Goal: Task Accomplishment & Management: Use online tool/utility

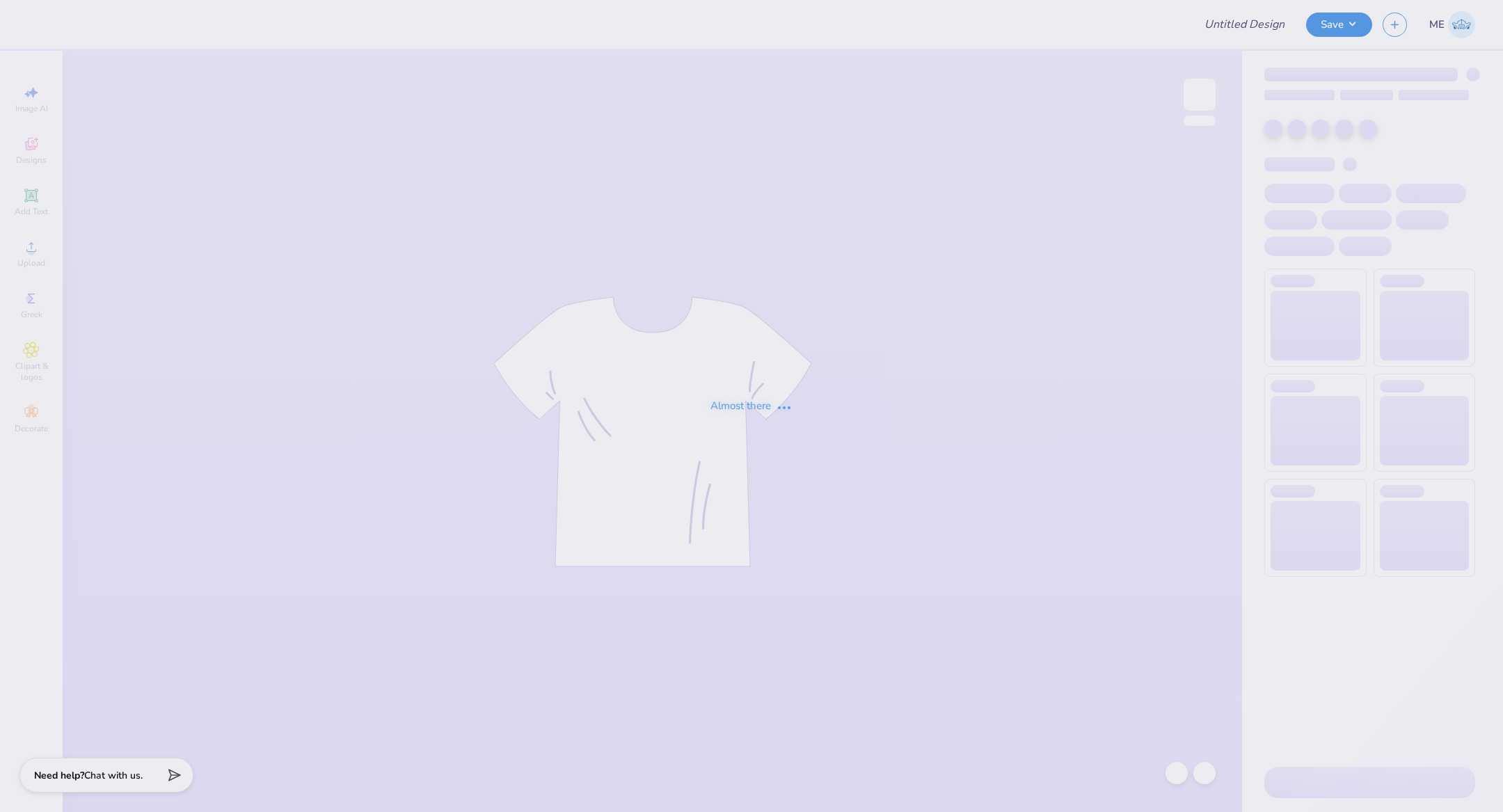
type input "Rowan University : [PERSON_NAME]"
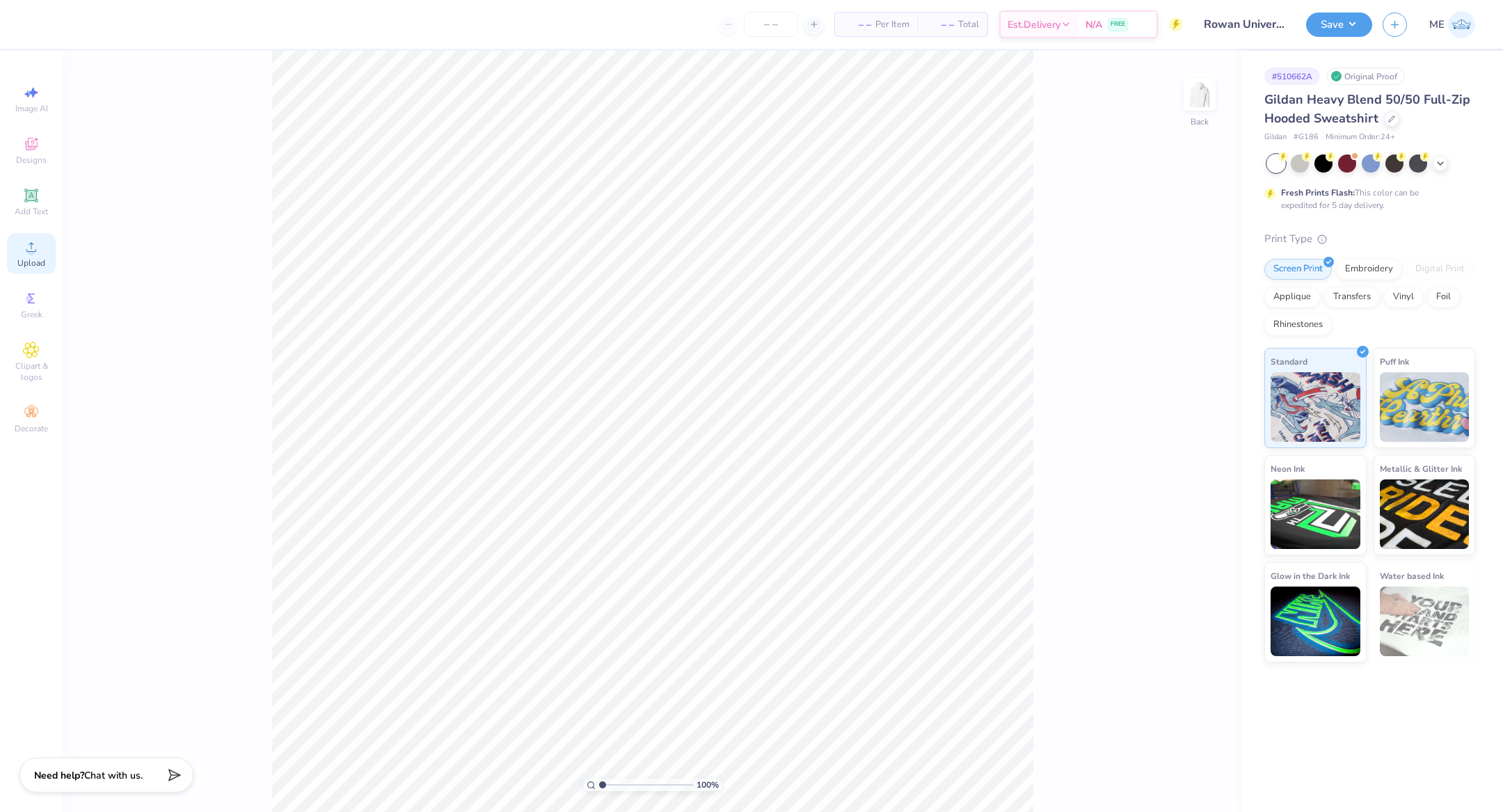
click at [30, 236] on div "Upload" at bounding box center [31, 253] width 49 height 41
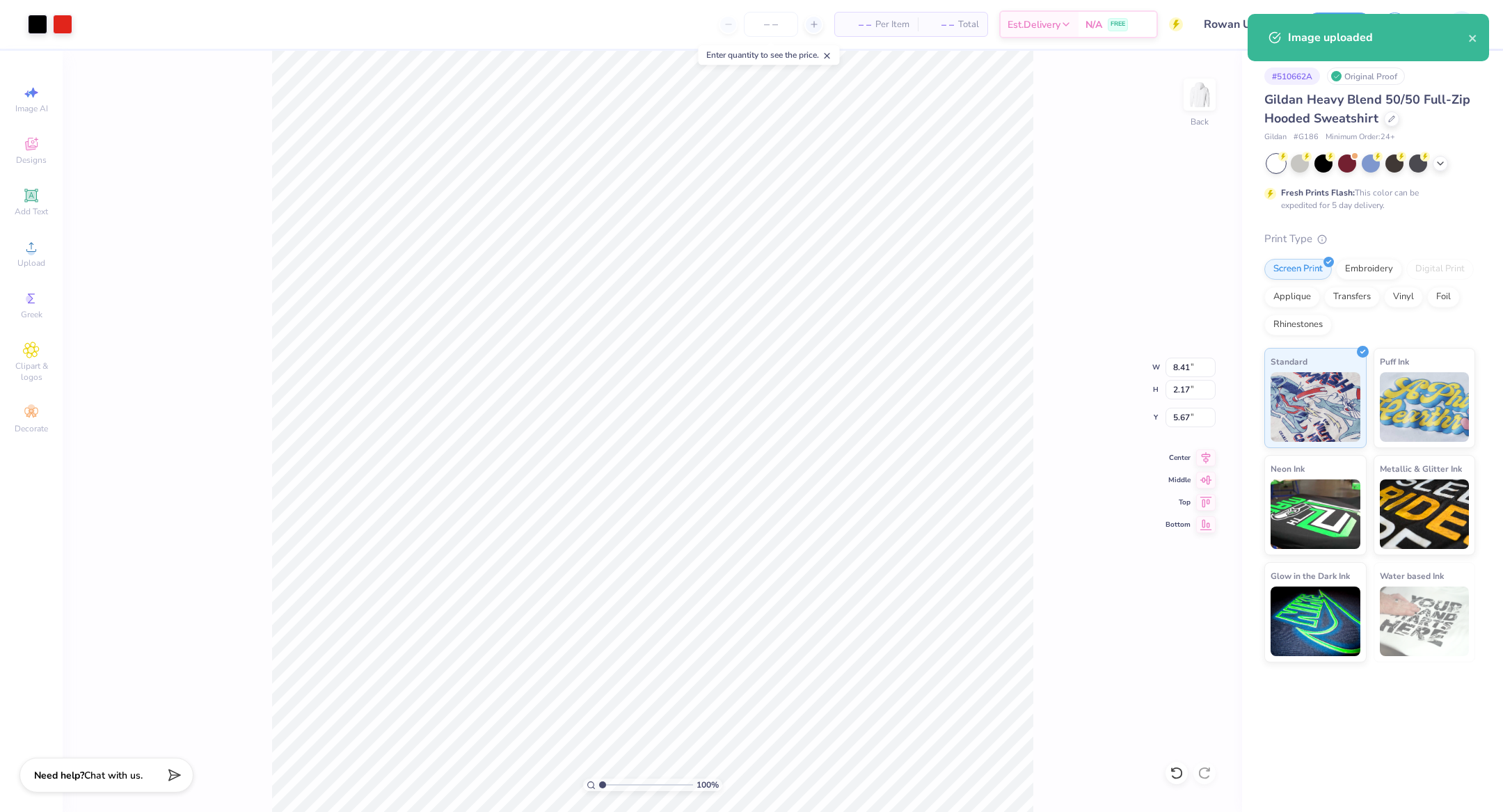
type input "3.60"
click at [1199, 365] on input "8.41" at bounding box center [1189, 367] width 50 height 19
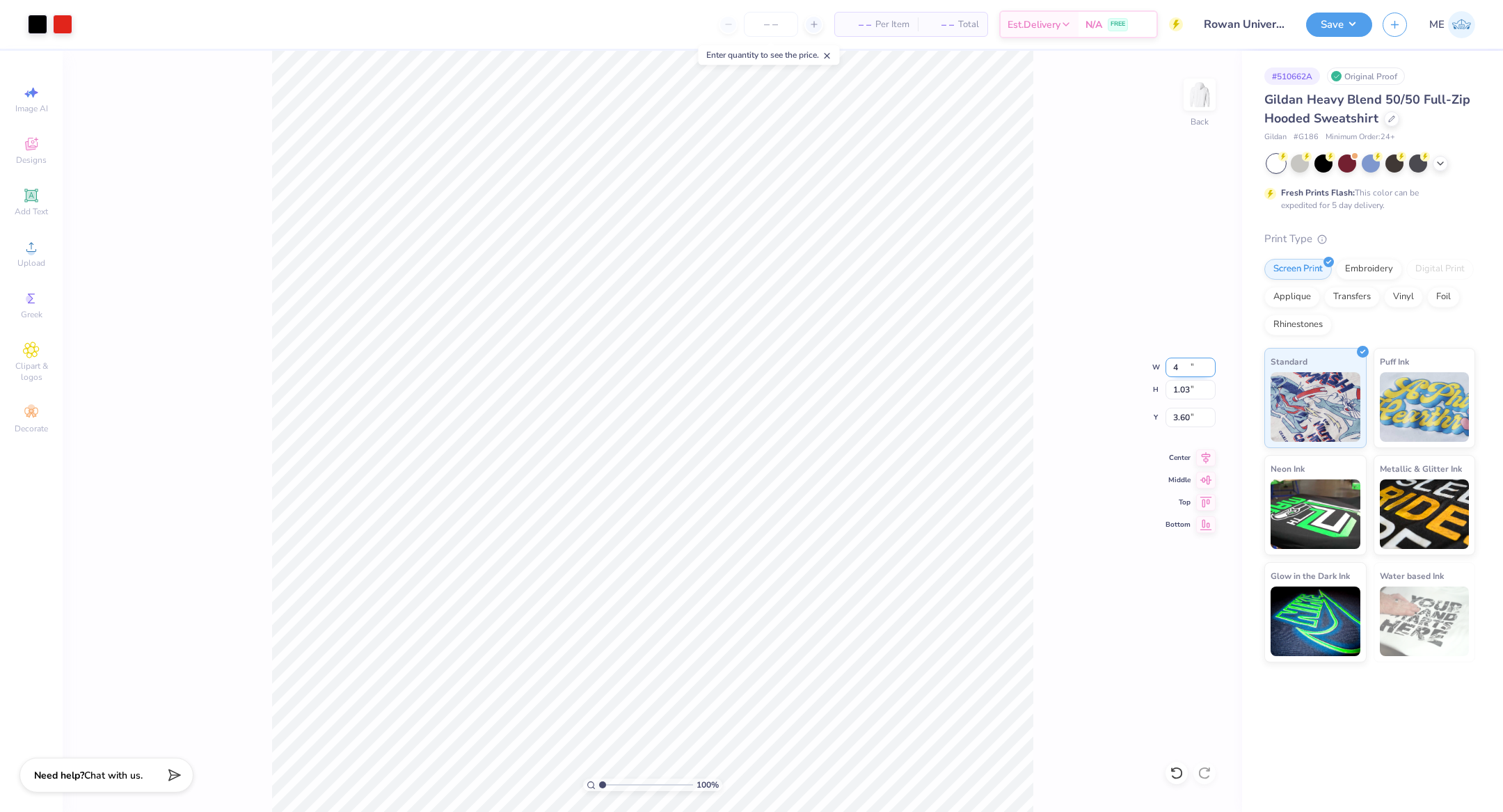
type input "4.00"
type input "1.03"
click at [1201, 415] on input "4.17" at bounding box center [1189, 418] width 50 height 19
type input "3.00"
click at [1216, 457] on div "100 % Back W 4.00 4.00 " H 1.03 1.03 " Y 3.00 3.00 " Center Middle Top Bottom" at bounding box center [652, 430] width 1180 height 760
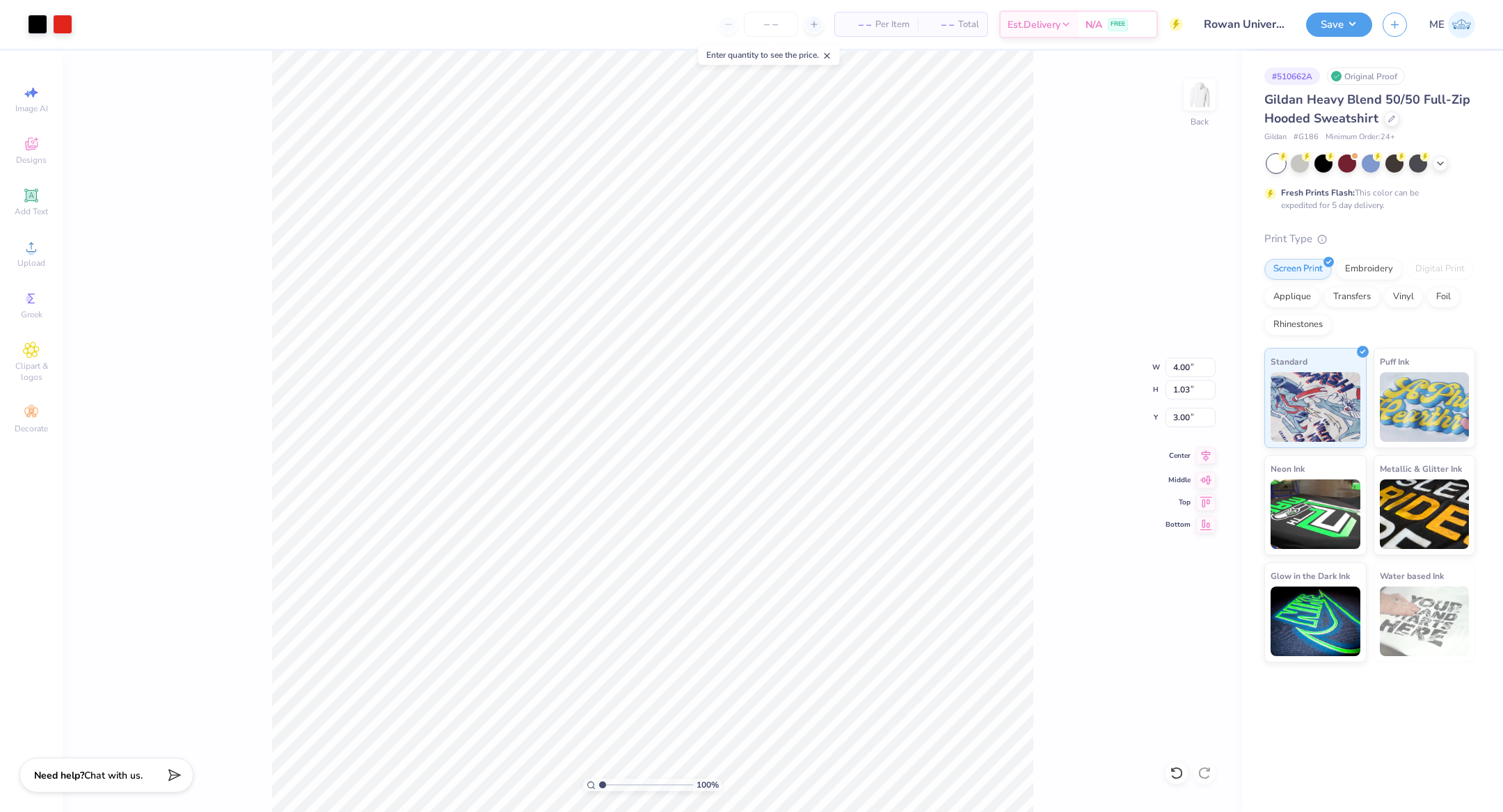
click at [1201, 451] on icon at bounding box center [1205, 455] width 9 height 12
click at [1194, 98] on img at bounding box center [1199, 94] width 56 height 55
click at [33, 250] on circle at bounding box center [31, 251] width 8 height 8
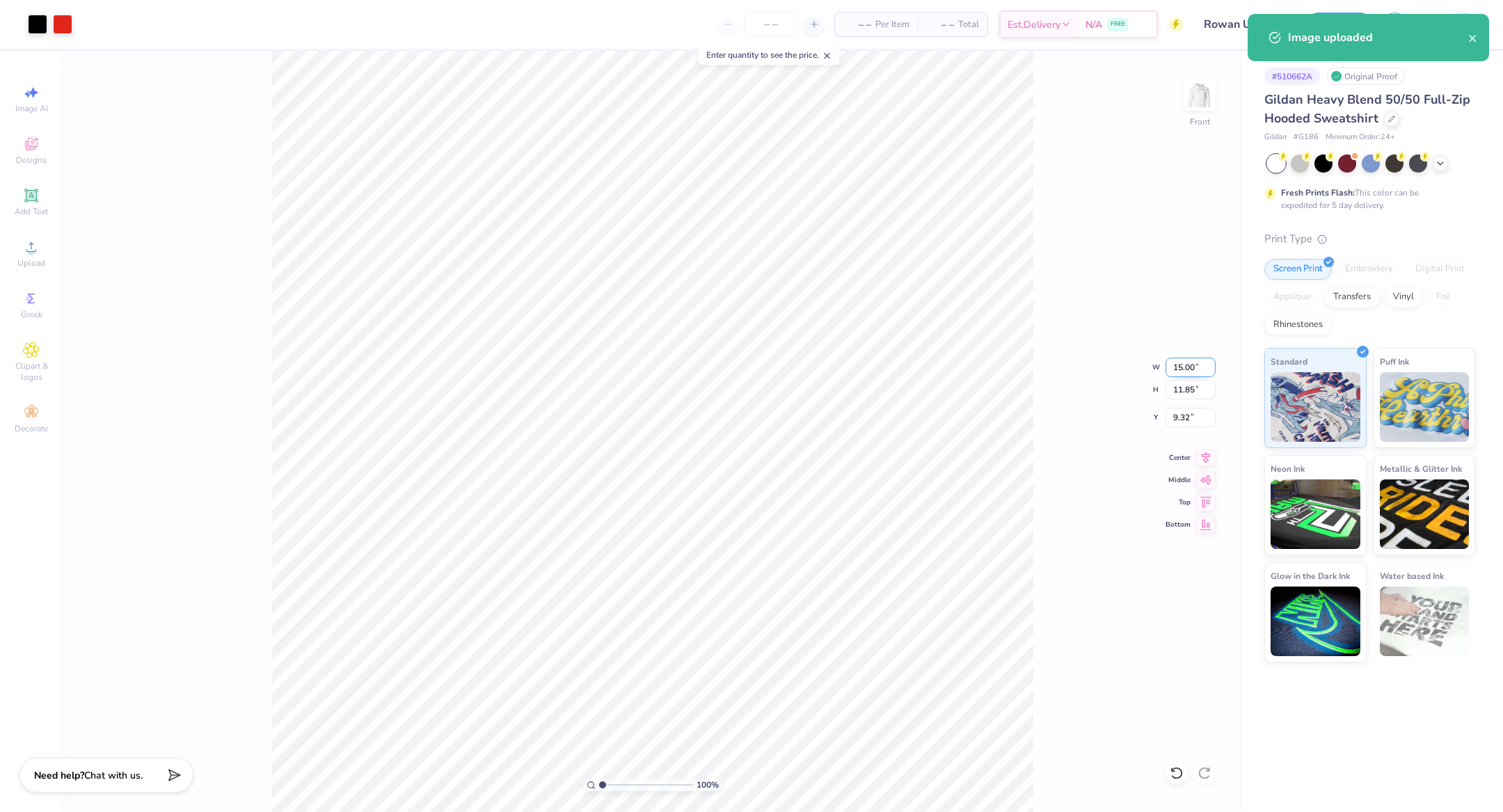
click at [1189, 364] on input "15.00" at bounding box center [1189, 367] width 50 height 19
type input "12.00"
type input "9.48"
type input "10.51"
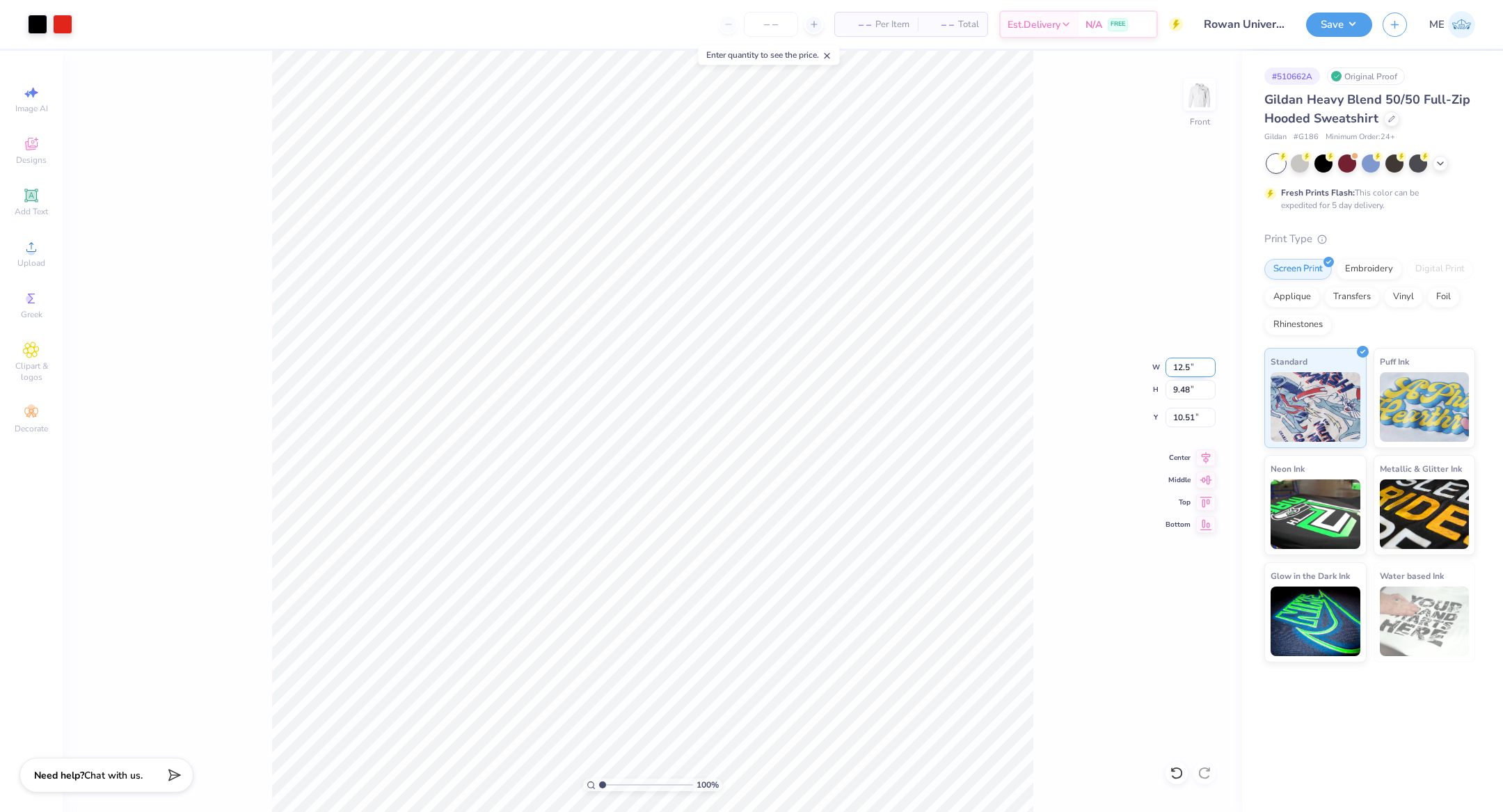
type input "12.50"
type input "9.88"
click at [1209, 452] on icon at bounding box center [1205, 455] width 9 height 12
click at [1202, 420] on input "10.31" at bounding box center [1189, 418] width 50 height 19
type input "6.00"
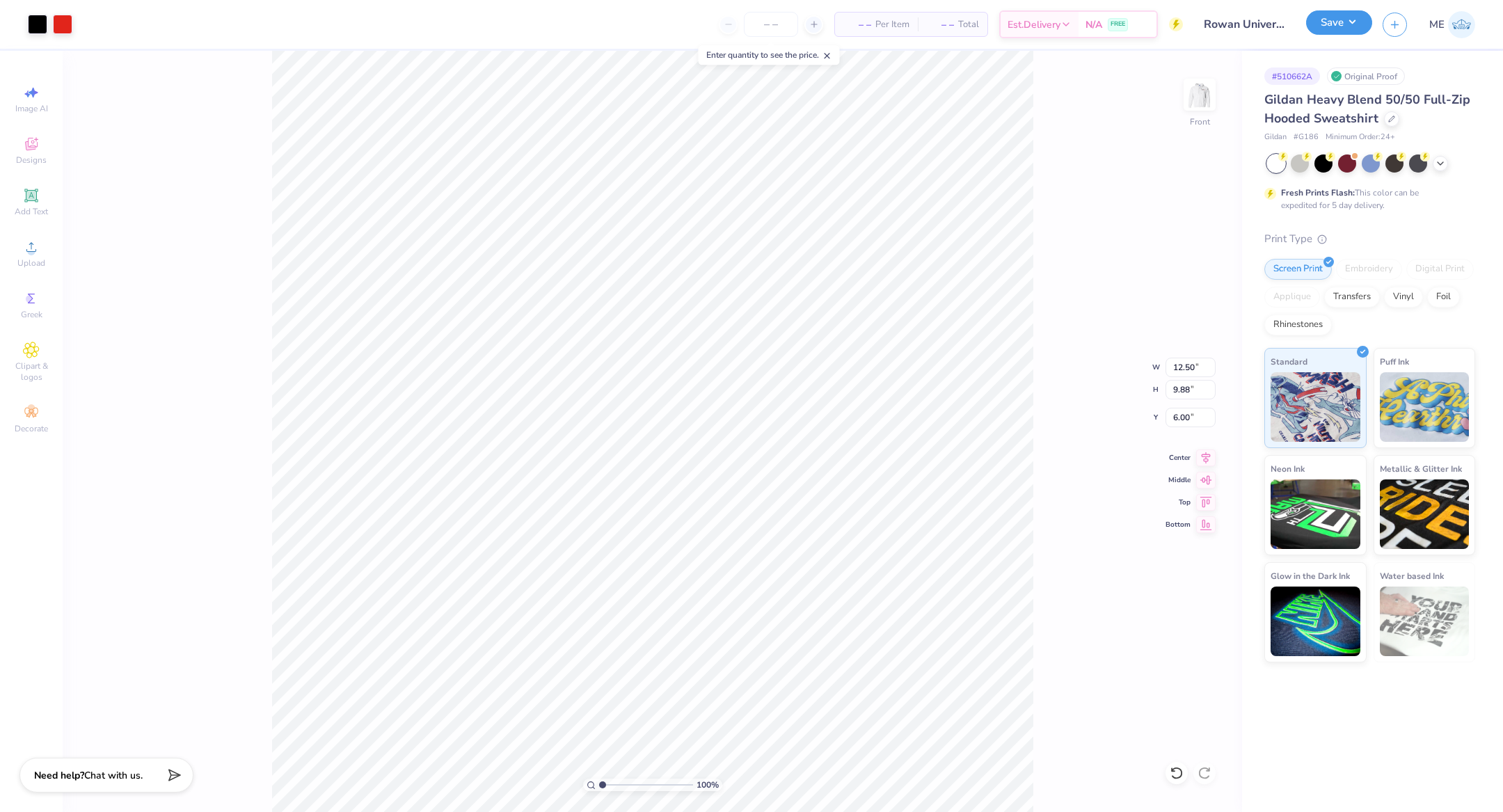
click at [1325, 20] on button "Save" at bounding box center [1339, 22] width 66 height 24
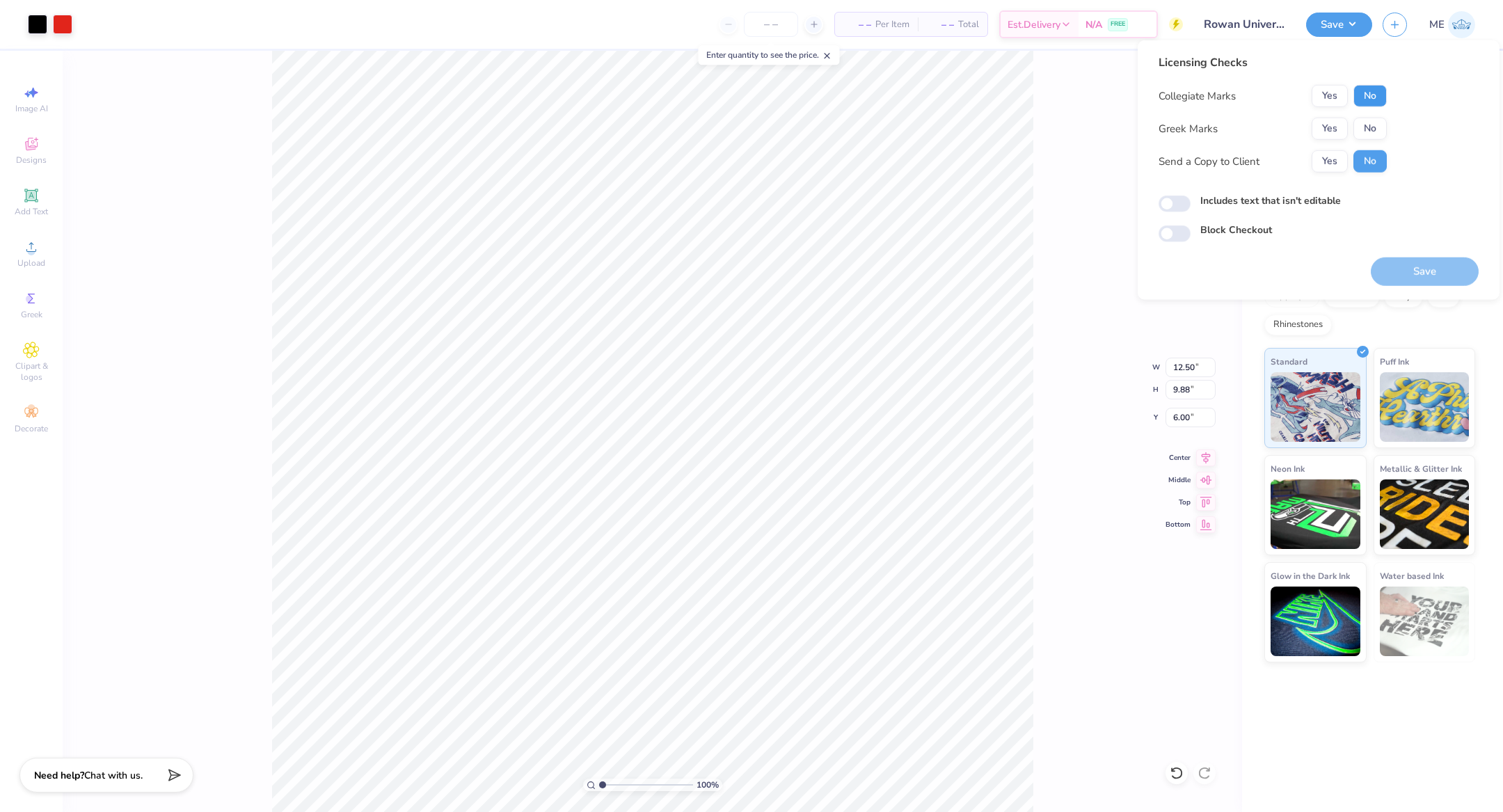
click at [1376, 92] on button "No" at bounding box center [1370, 95] width 33 height 22
click at [1329, 132] on button "Yes" at bounding box center [1329, 129] width 36 height 22
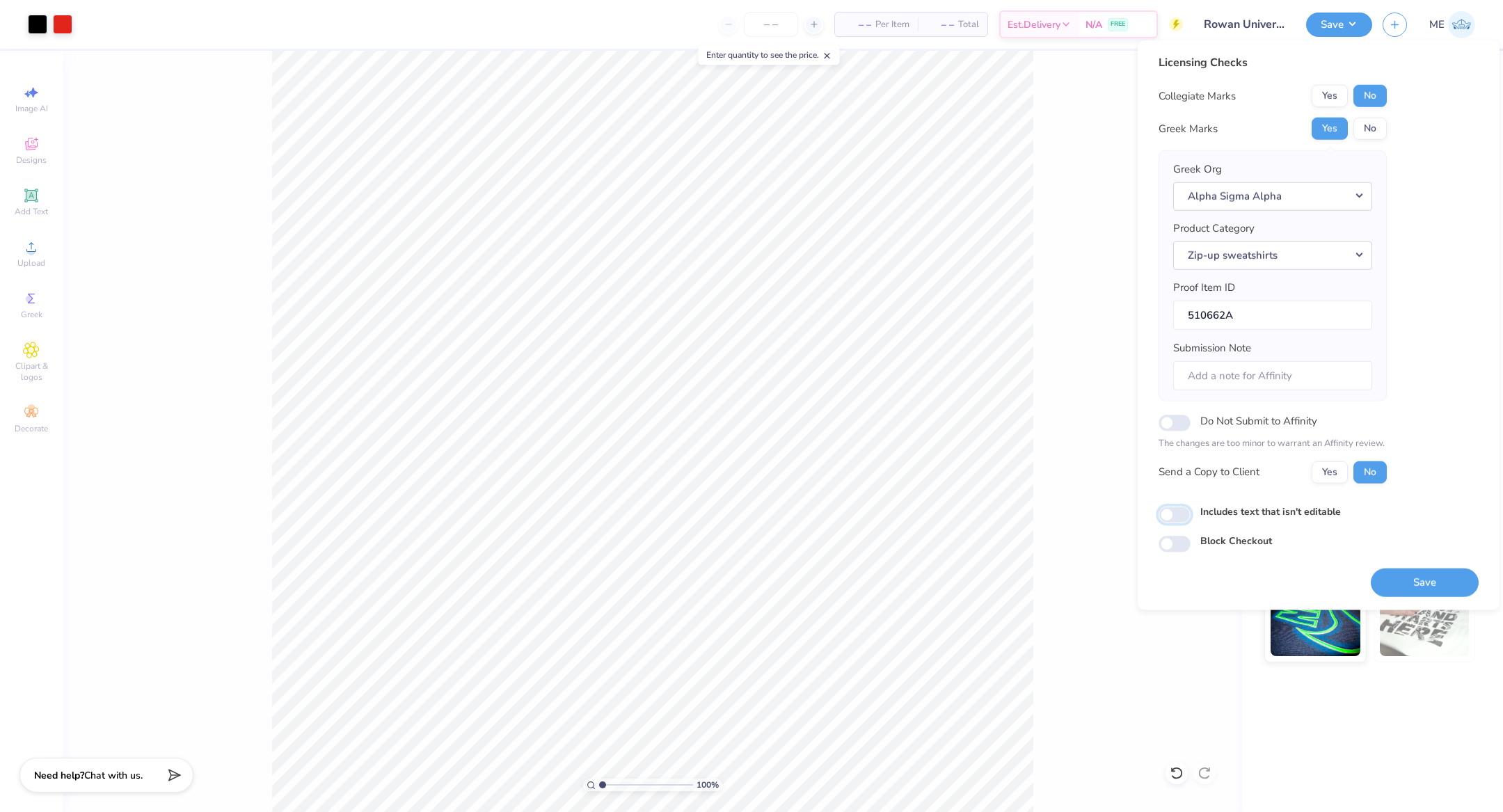
click at [1177, 510] on input "Includes text that isn't editable" at bounding box center [1174, 514] width 32 height 17
checkbox input "true"
click at [1429, 572] on button "Save" at bounding box center [1424, 581] width 108 height 28
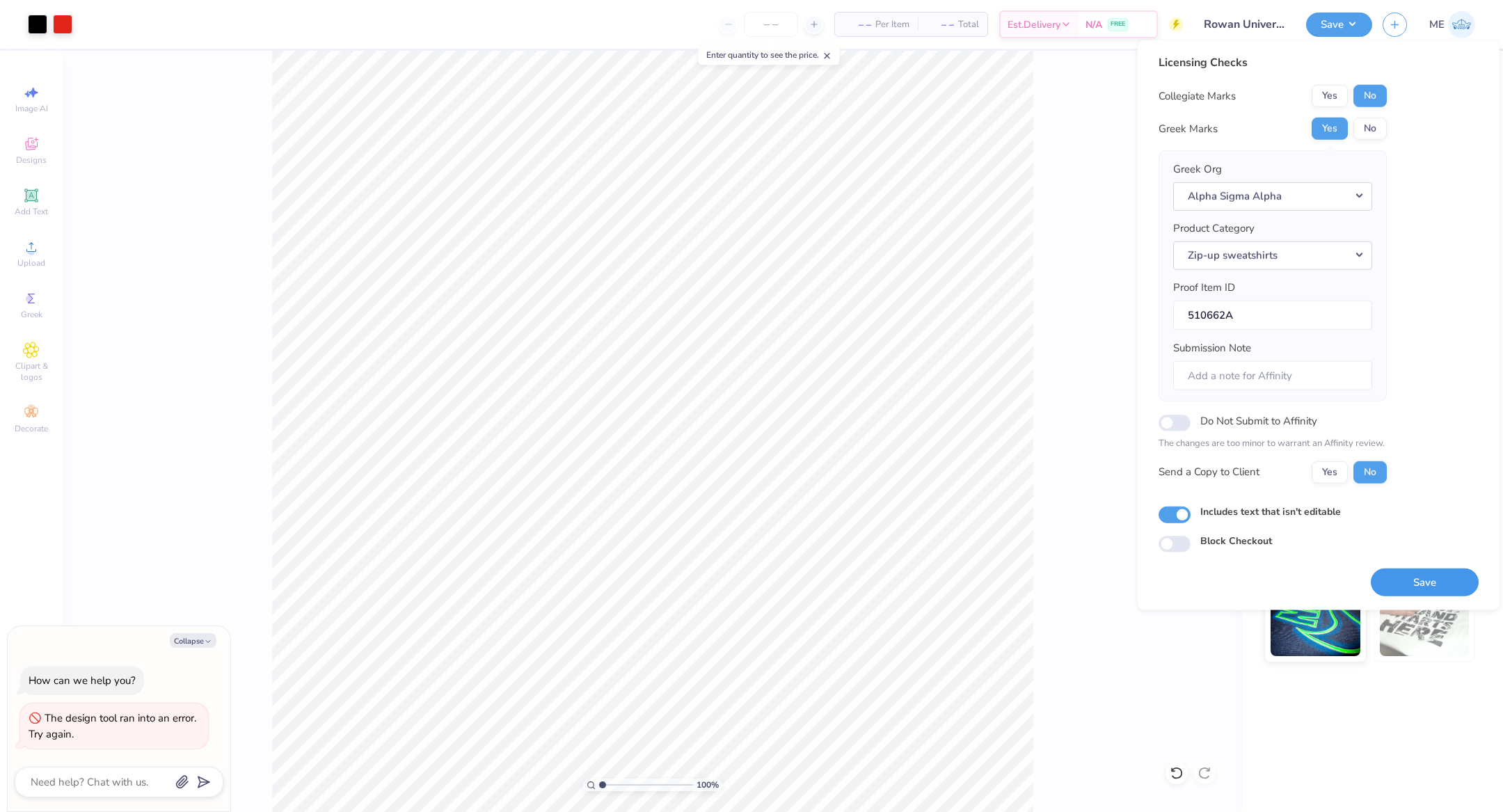
click at [1395, 569] on button "Save" at bounding box center [1424, 581] width 108 height 28
click at [1427, 577] on button "Save" at bounding box center [1424, 581] width 108 height 28
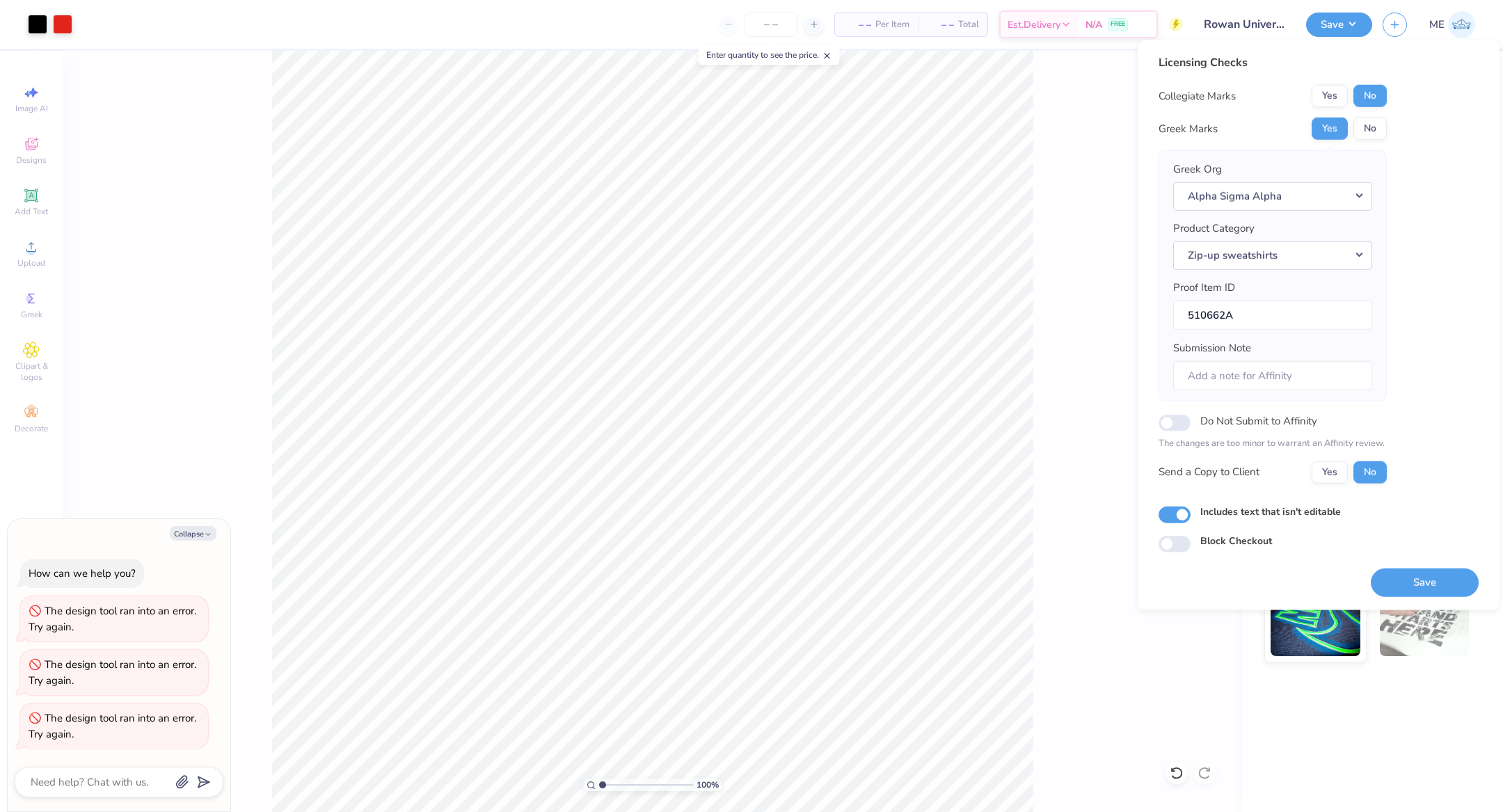
type textarea "x"
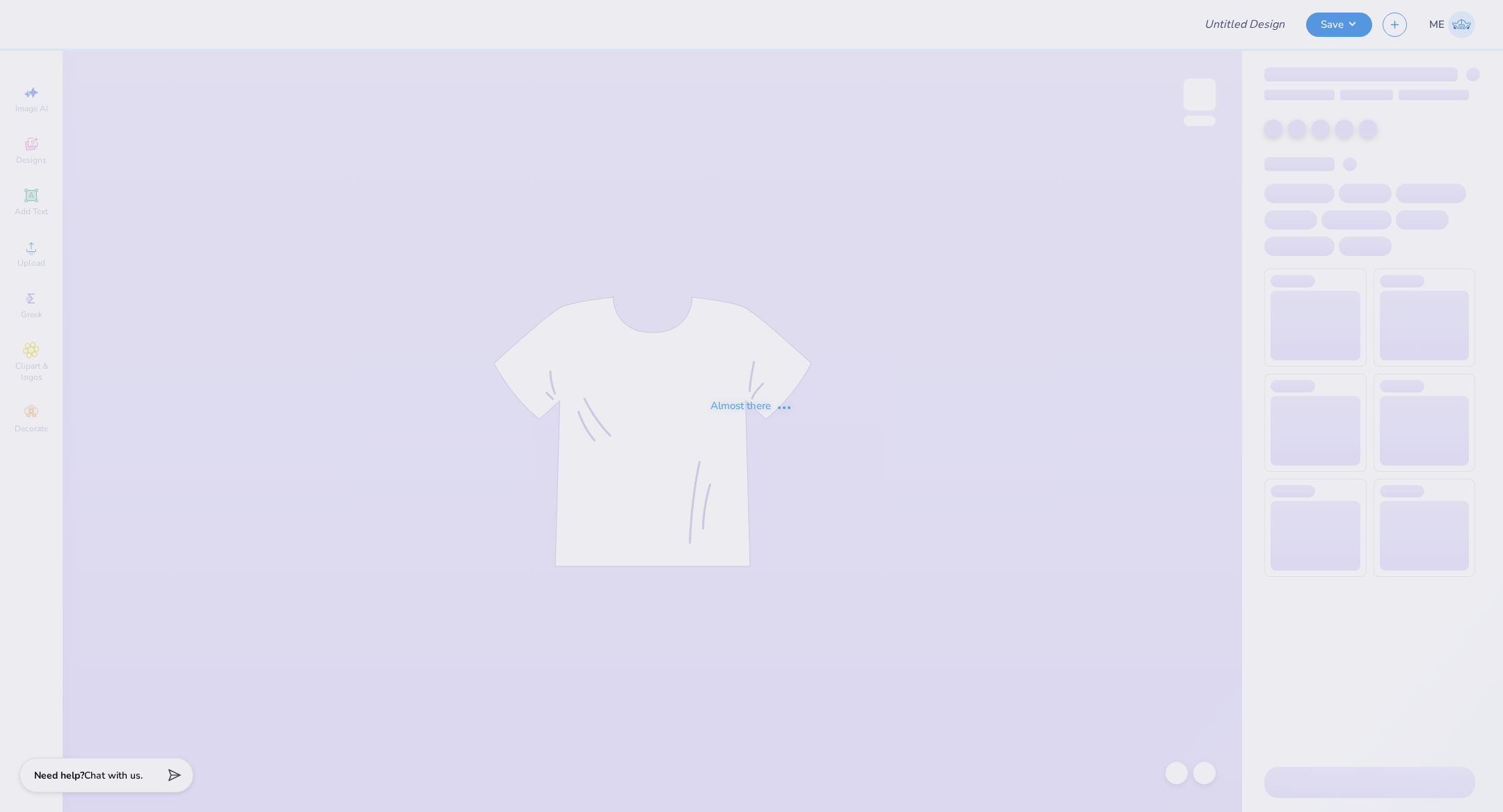
type input "Rowan University : [PERSON_NAME]"
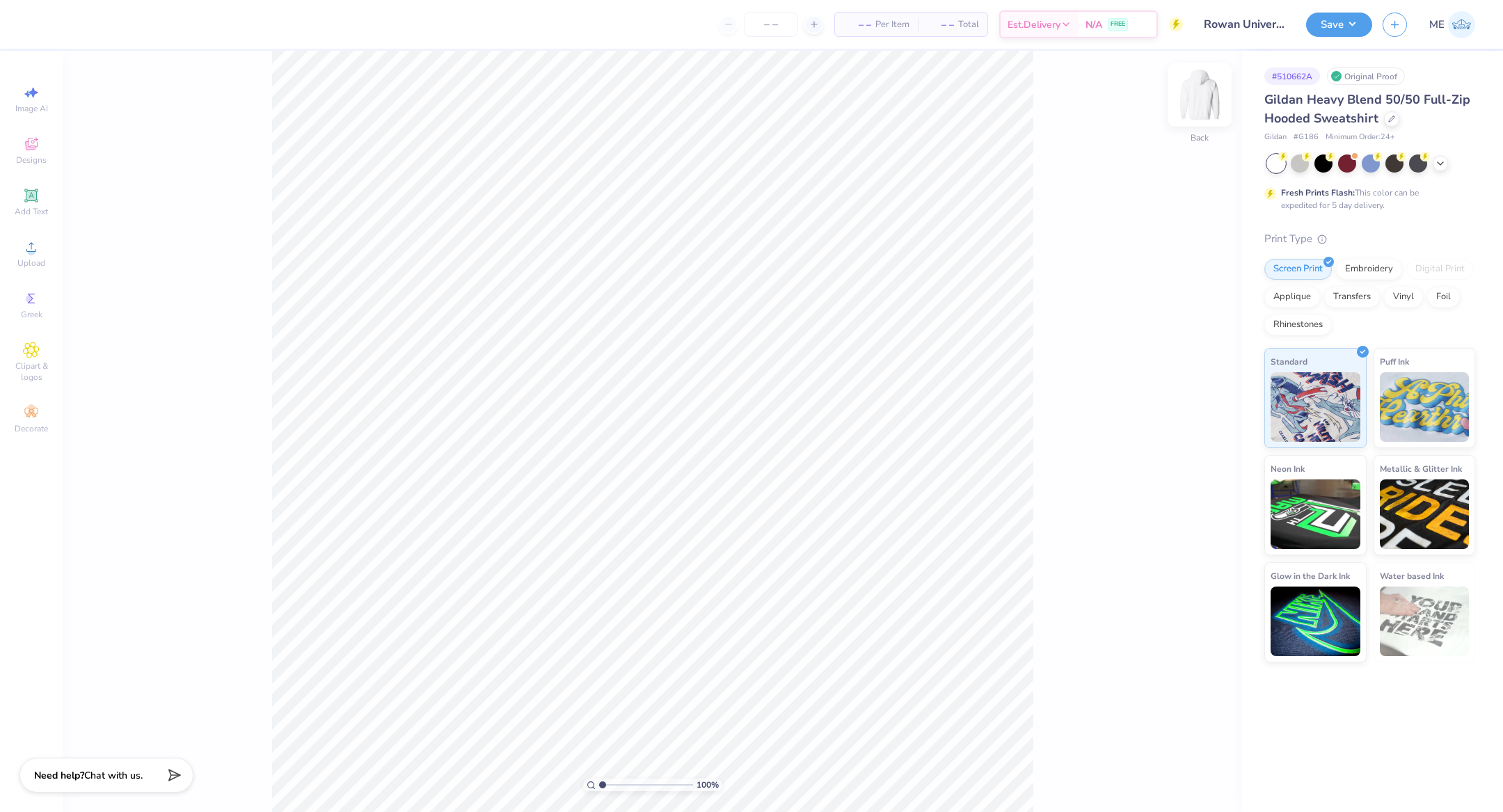
click at [1202, 96] on img at bounding box center [1199, 94] width 56 height 55
click at [32, 251] on circle at bounding box center [31, 251] width 8 height 8
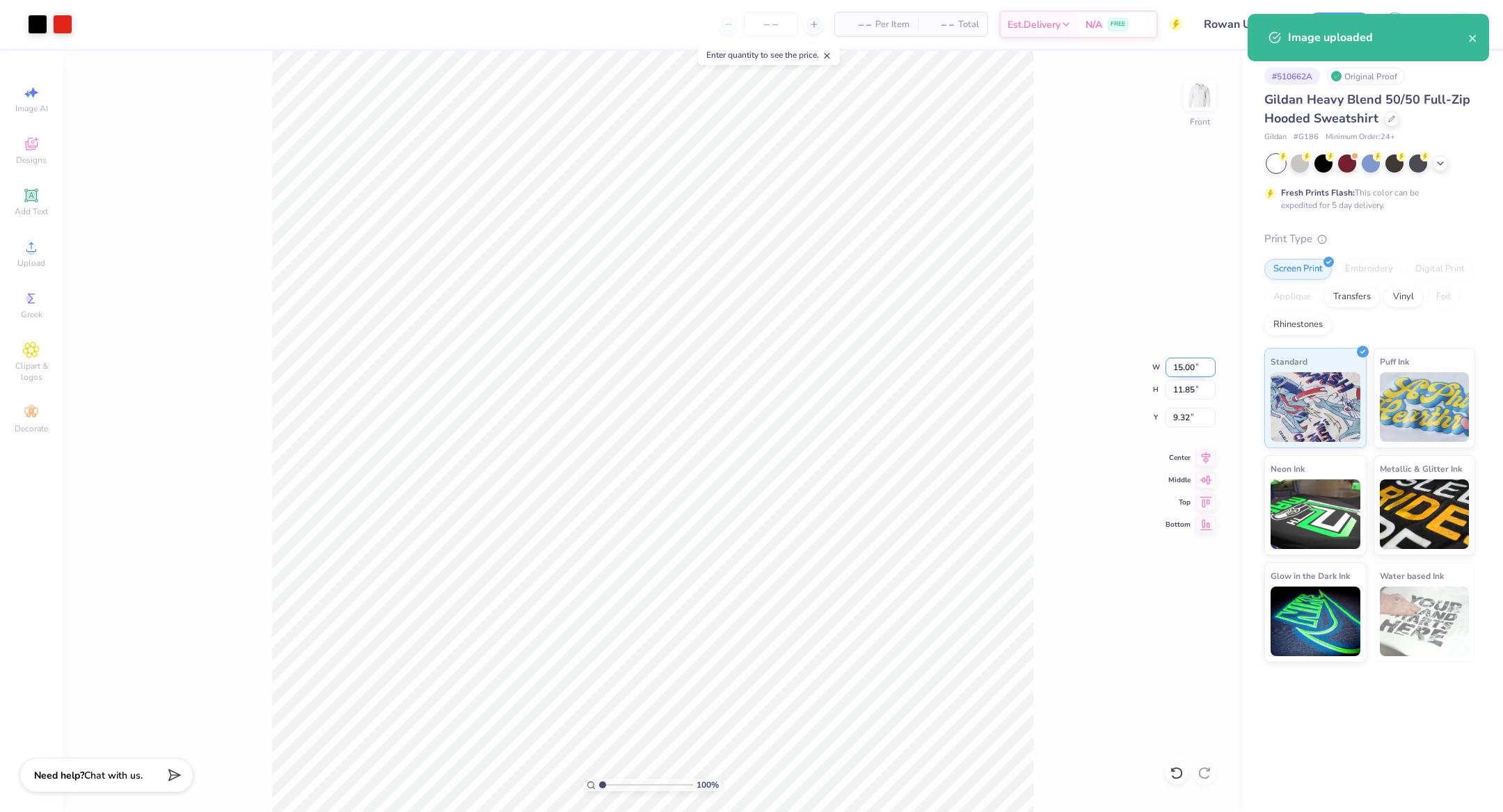
click at [1178, 369] on input "15.00" at bounding box center [1189, 367] width 50 height 19
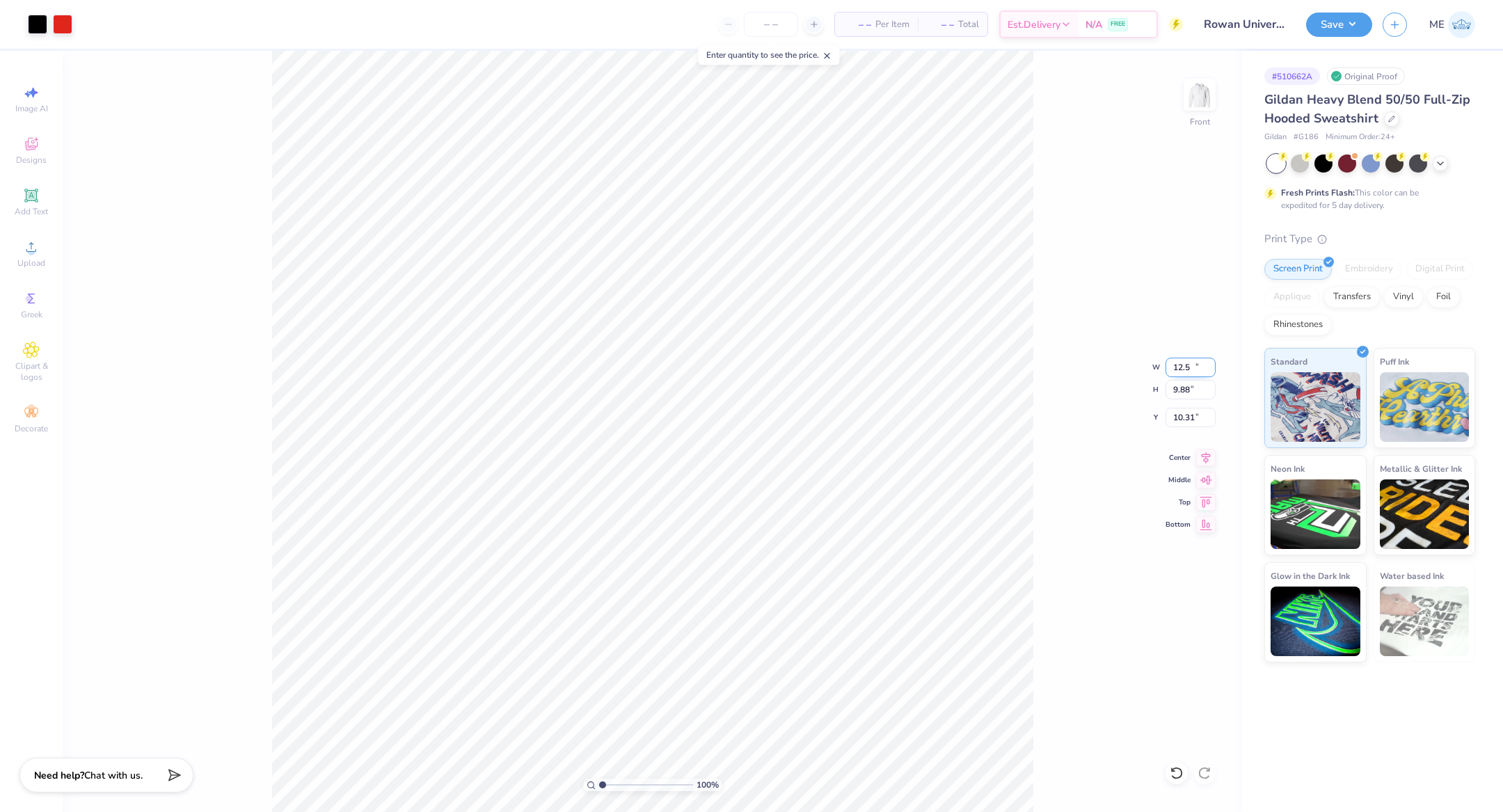
type input "12.50"
type input "9.88"
click at [1183, 418] on input "10.31" at bounding box center [1189, 418] width 50 height 19
type input "6.00"
click at [1206, 454] on icon at bounding box center [1205, 455] width 9 height 12
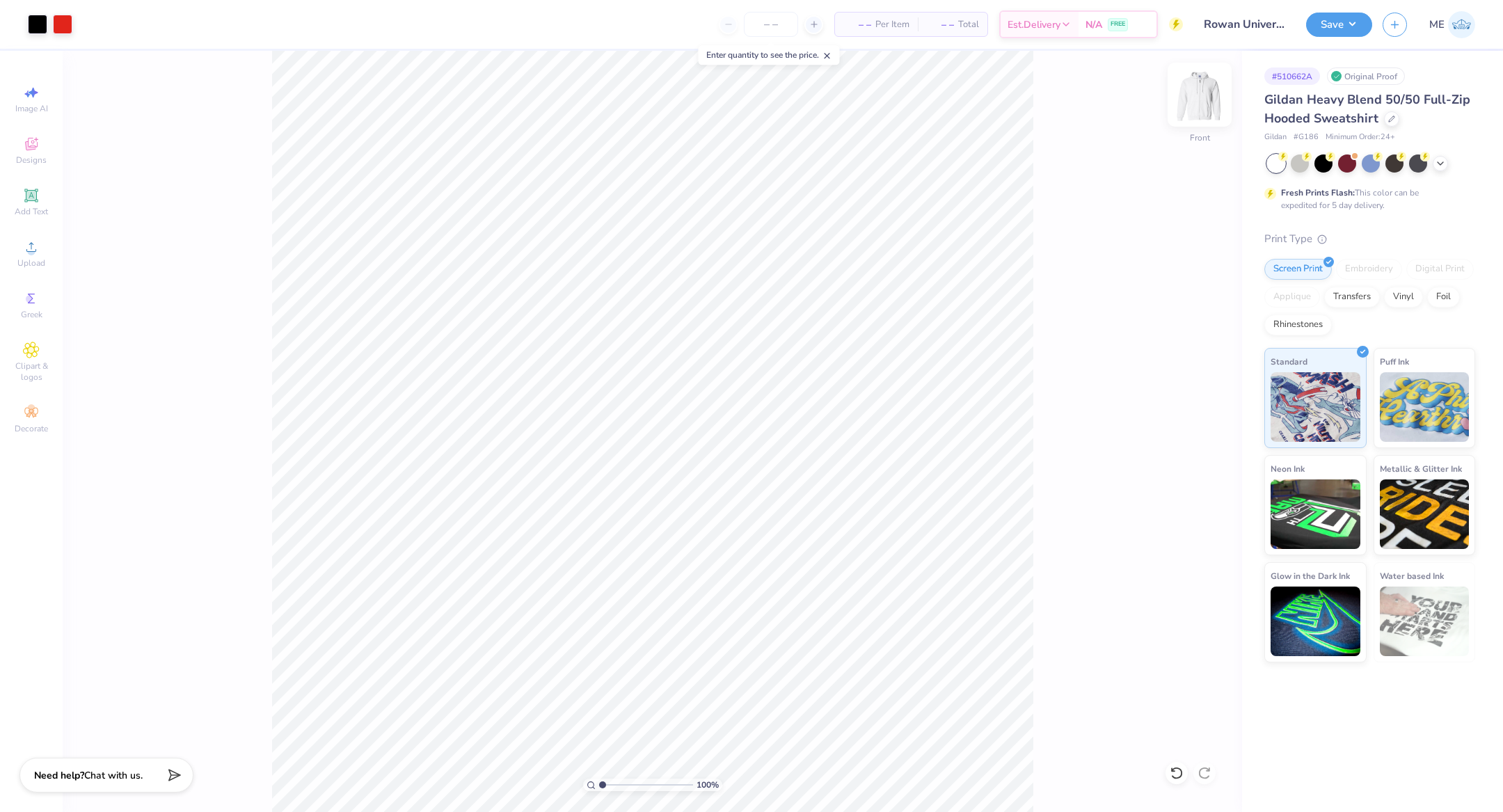
click at [1196, 111] on img at bounding box center [1199, 94] width 56 height 55
click at [24, 257] on div "Upload" at bounding box center [31, 253] width 49 height 41
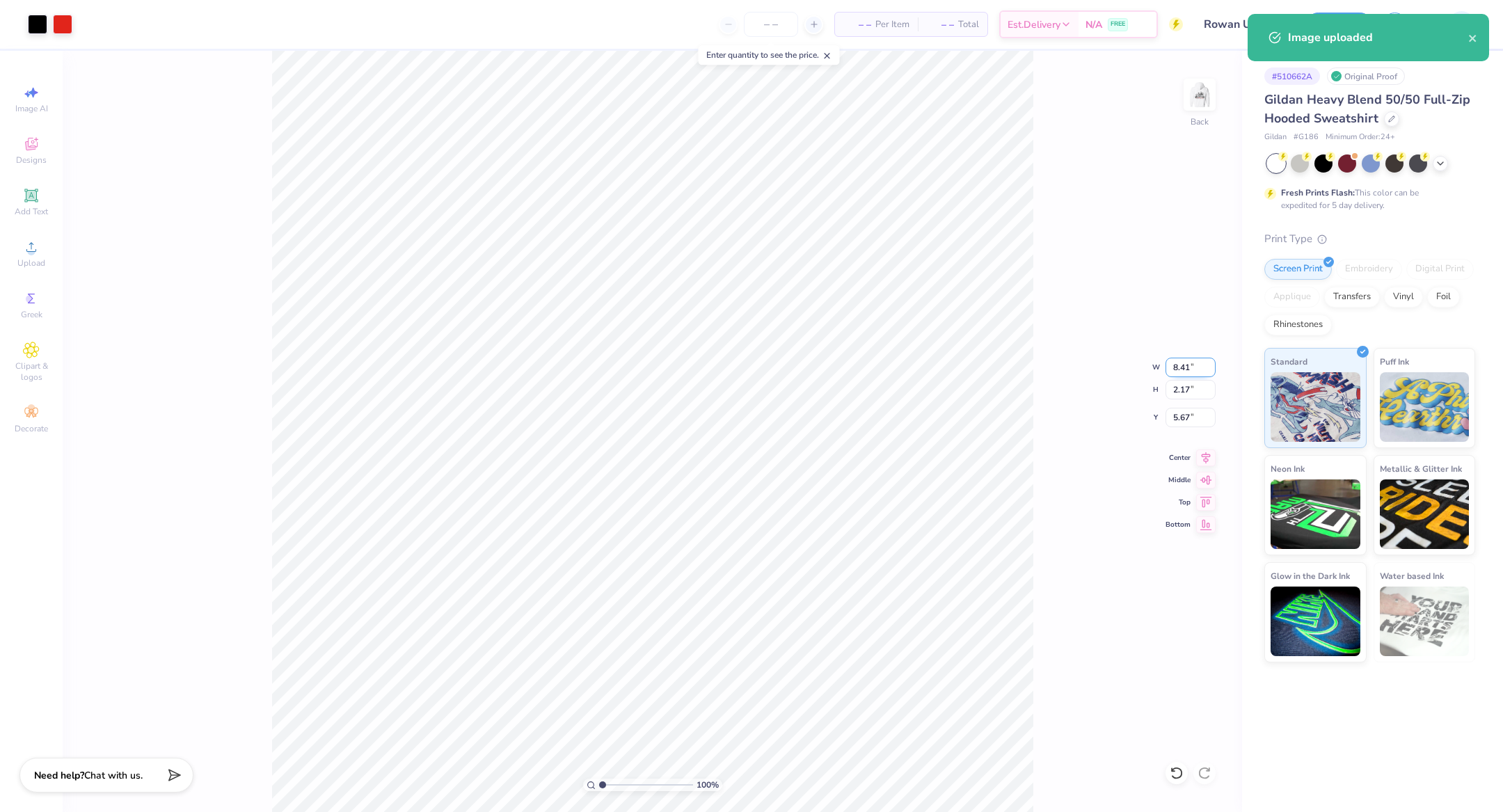
click at [1200, 367] on input "8.41" at bounding box center [1189, 367] width 50 height 19
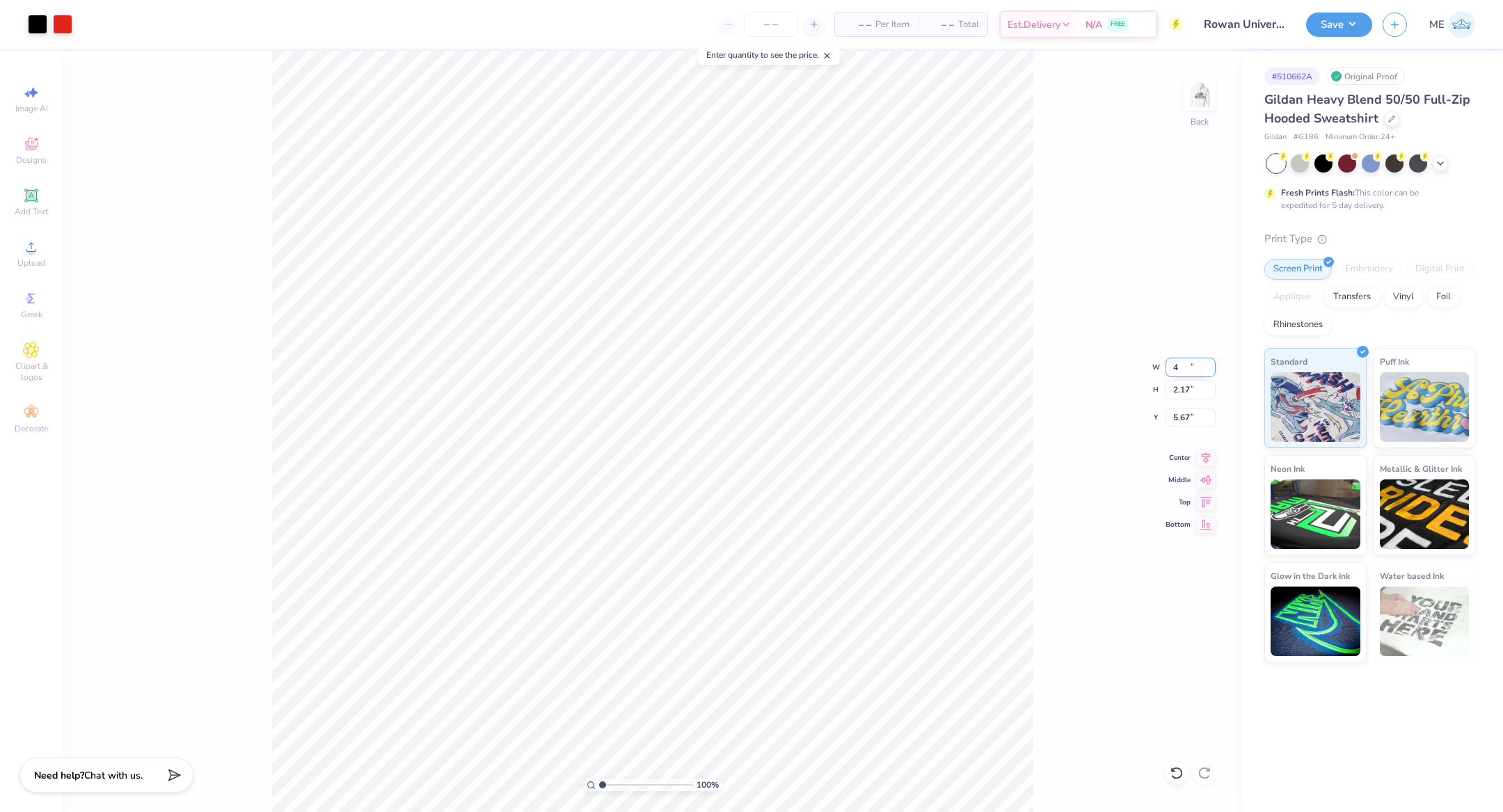
type input "4.00"
type input "1.03"
click at [1206, 455] on icon at bounding box center [1205, 455] width 9 height 12
click at [1191, 410] on input "3.99" at bounding box center [1189, 418] width 50 height 19
type input "3.00"
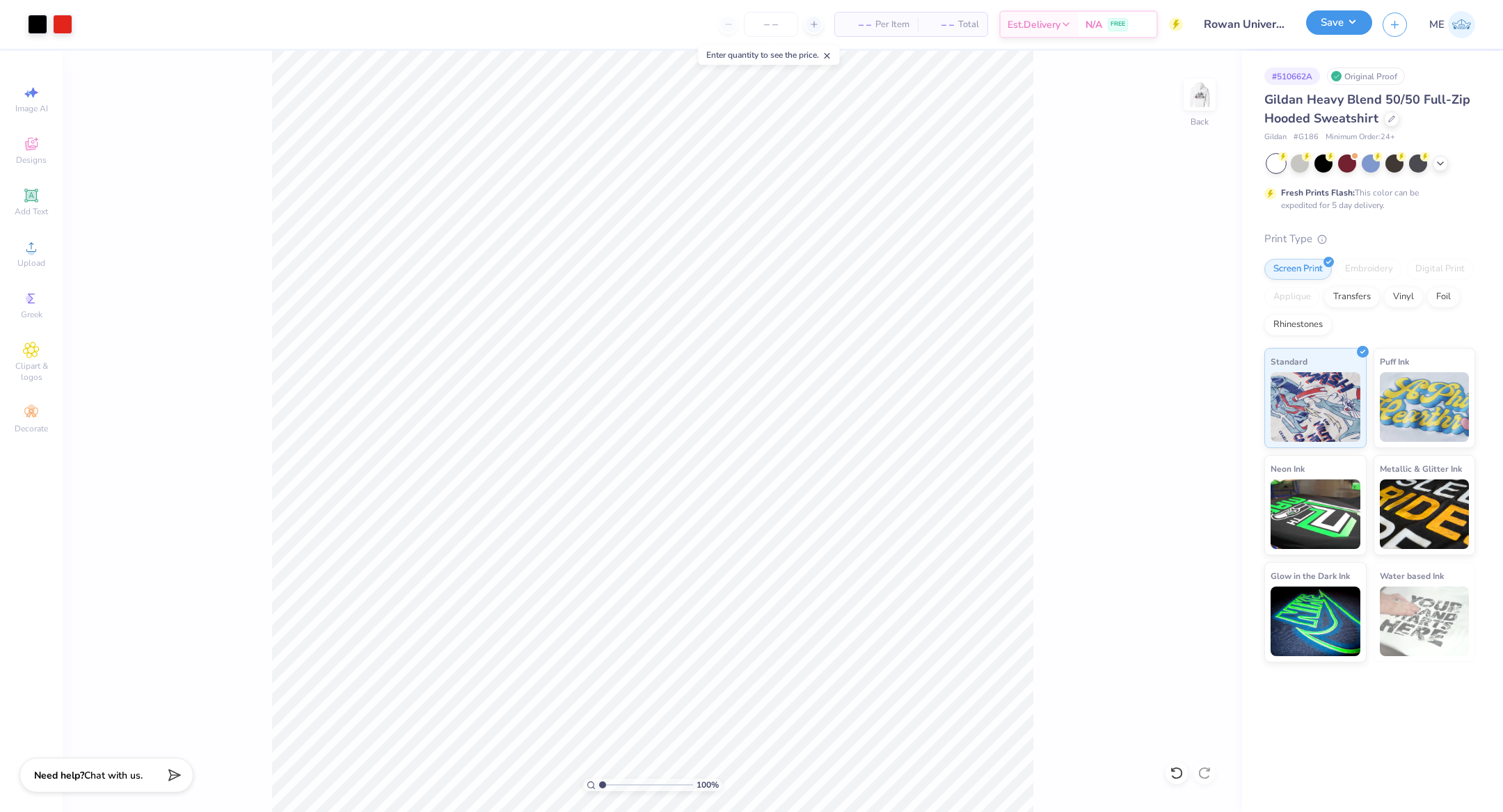
click at [1331, 23] on button "Save" at bounding box center [1339, 22] width 66 height 24
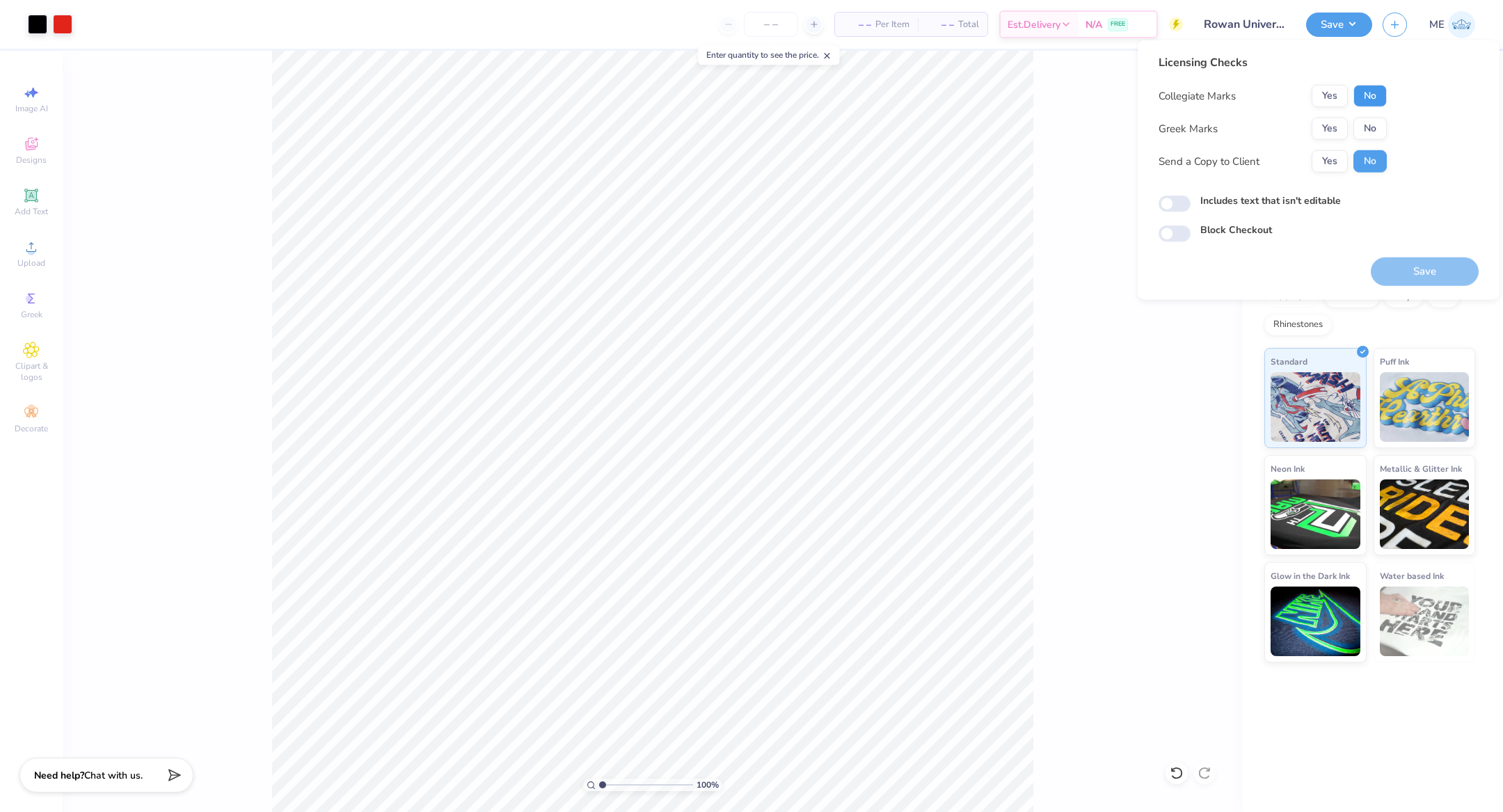
click at [1375, 96] on button "No" at bounding box center [1370, 95] width 33 height 22
click at [1318, 131] on button "Yes" at bounding box center [1329, 129] width 36 height 22
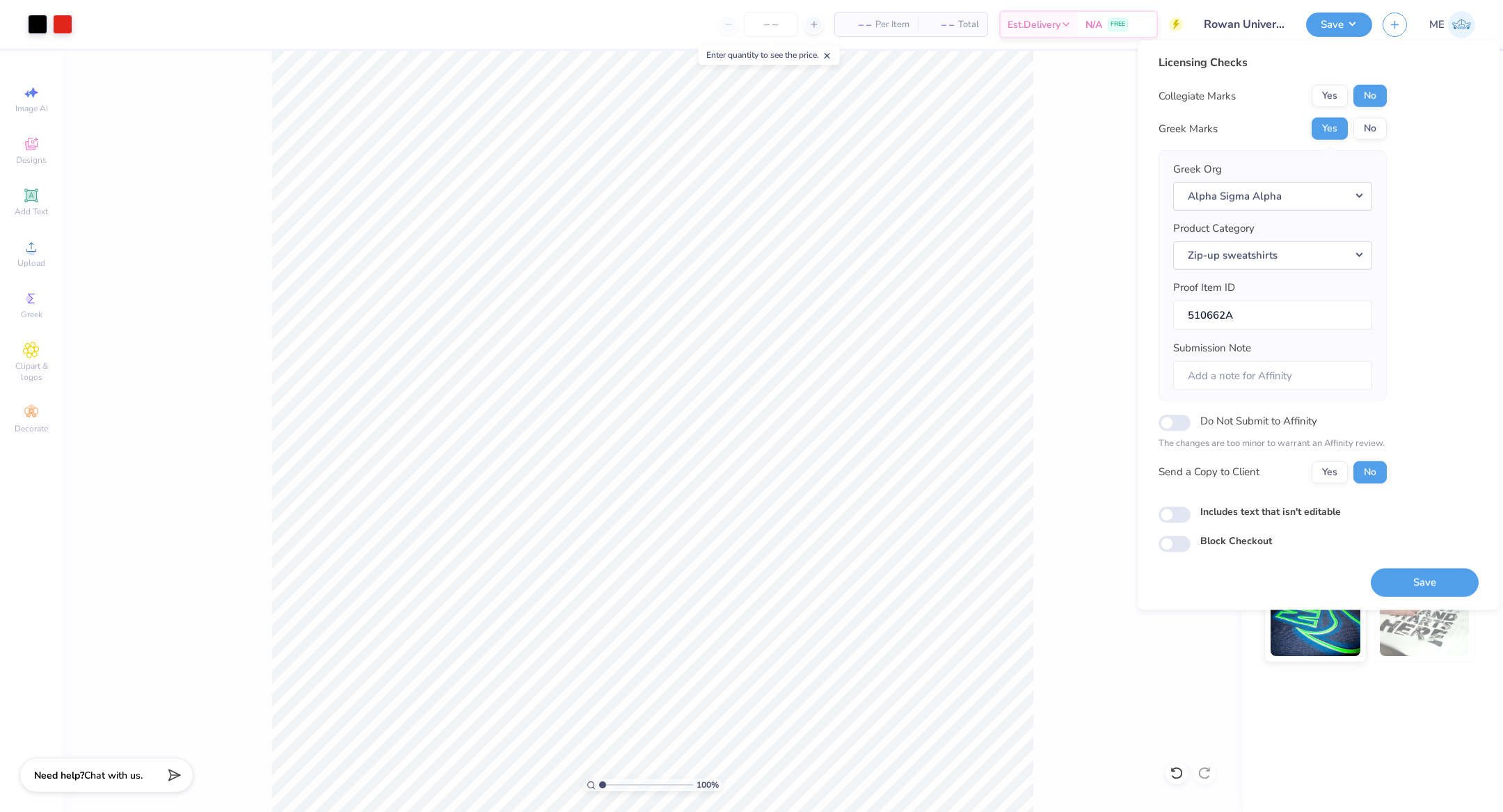
click at [1171, 429] on div "Do Not Submit to Affinity The changes are too minor to warrant an Affinity revi…" at bounding box center [1272, 431] width 228 height 39
click at [1168, 507] on input "Includes text that isn't editable" at bounding box center [1174, 514] width 32 height 17
checkbox input "true"
click at [1399, 573] on button "Save" at bounding box center [1424, 581] width 108 height 28
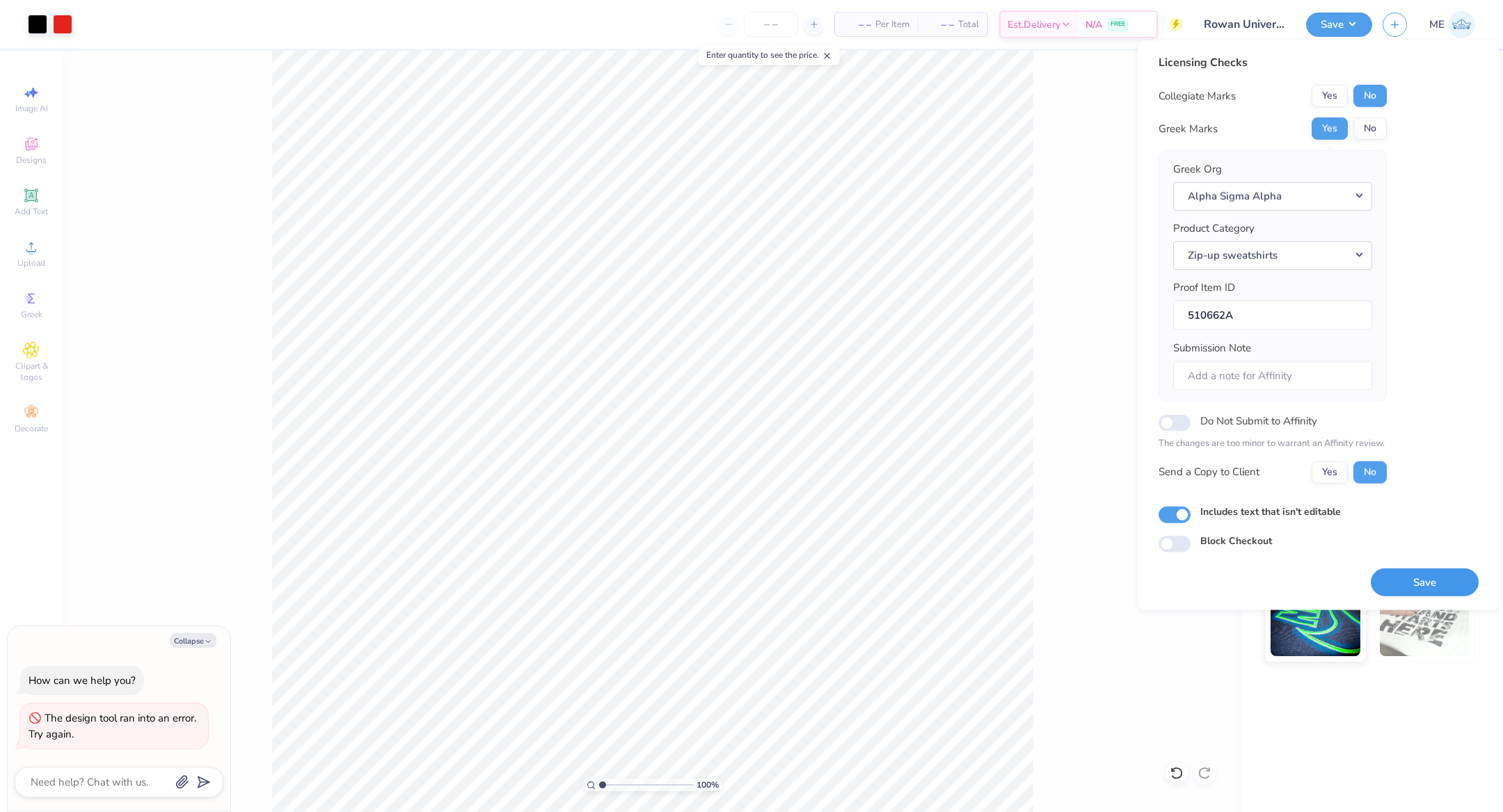
click at [1417, 580] on button "Save" at bounding box center [1424, 581] width 108 height 28
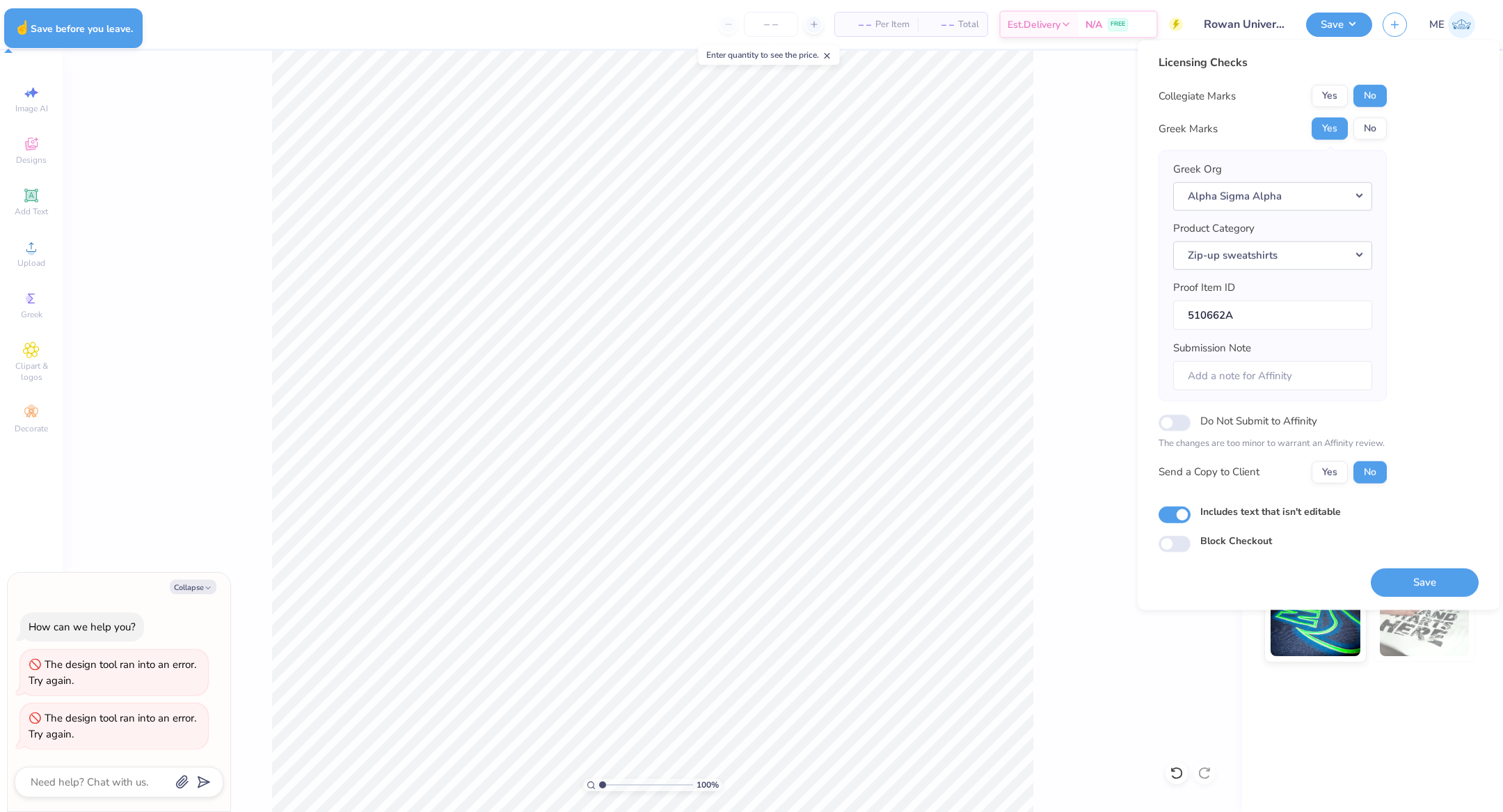
type textarea "x"
